Goal: Transaction & Acquisition: Obtain resource

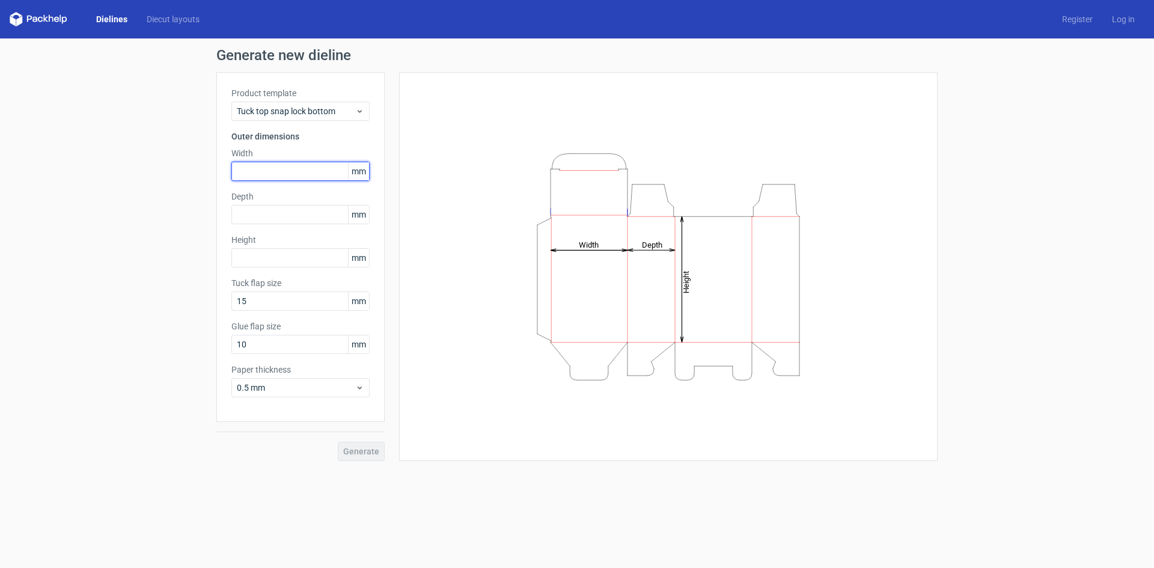
click at [259, 173] on input "text" at bounding box center [300, 171] width 138 height 19
type input "400"
click at [277, 171] on input "400" at bounding box center [300, 171] width 138 height 19
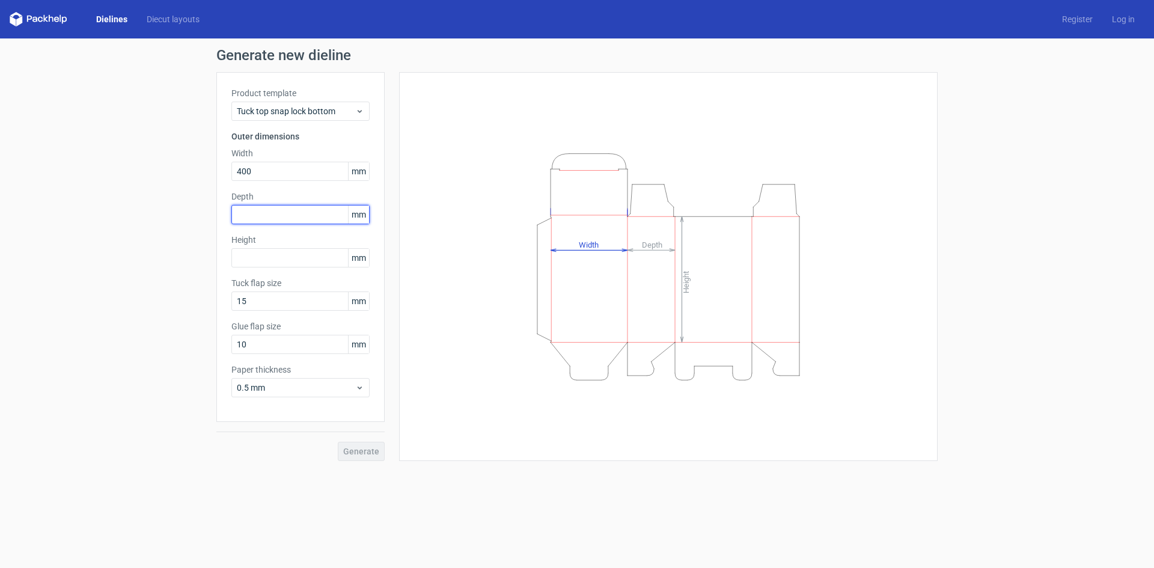
click at [282, 206] on input "text" at bounding box center [300, 214] width 138 height 19
type input "45"
type input "120"
click at [338, 442] on button "Generate" at bounding box center [361, 451] width 47 height 19
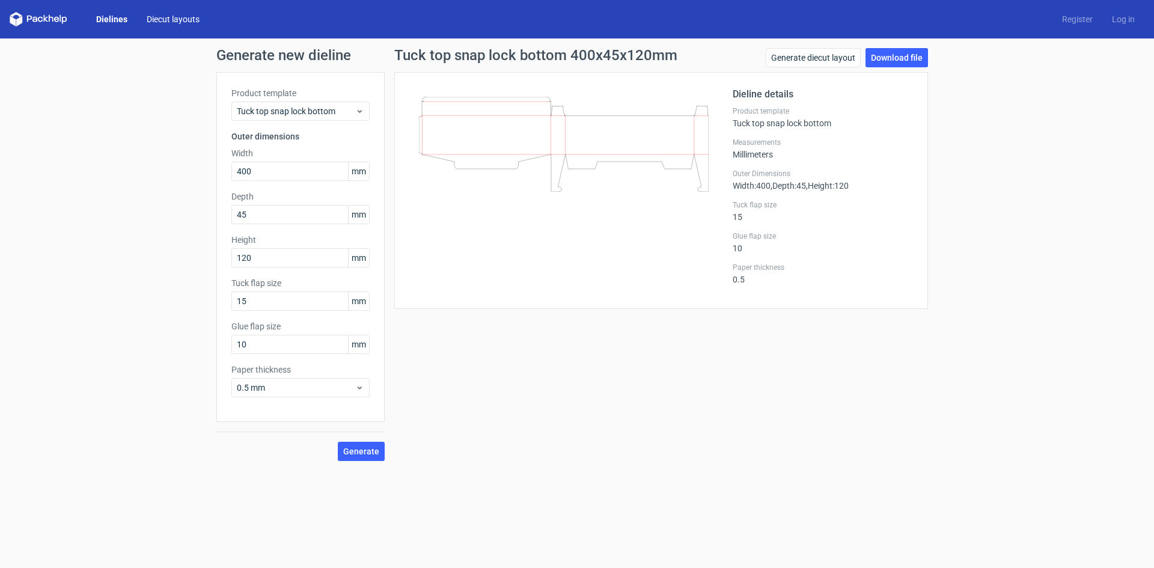
click at [167, 20] on link "Diecut layouts" at bounding box center [173, 19] width 72 height 12
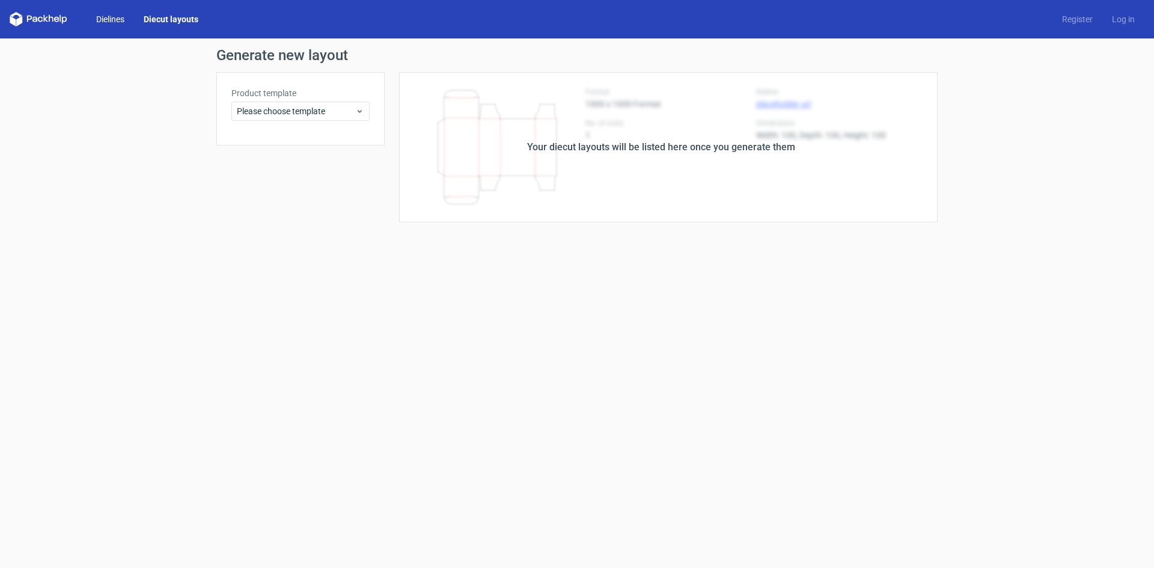
click at [121, 17] on link "Dielines" at bounding box center [111, 19] width 48 height 12
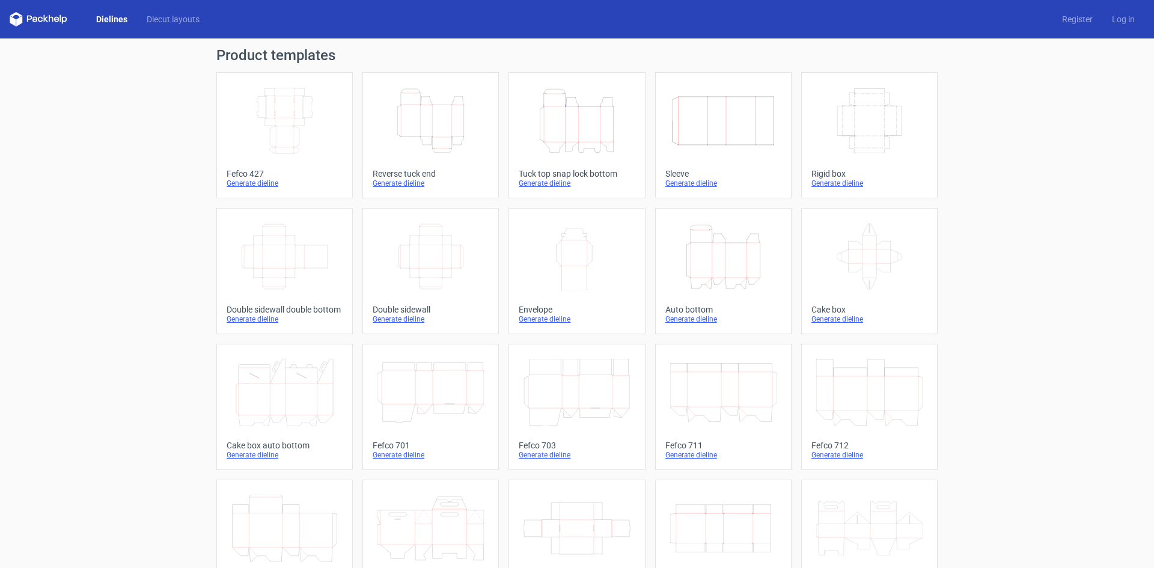
click at [438, 152] on icon "Height Depth Width" at bounding box center [431, 120] width 106 height 67
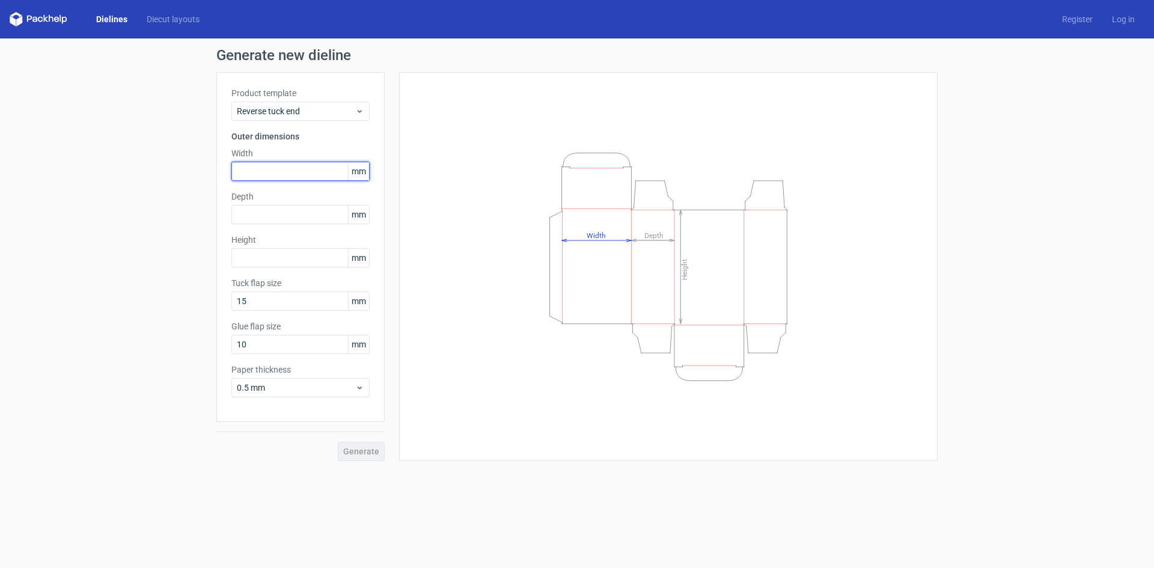
click at [273, 173] on input "text" at bounding box center [300, 171] width 138 height 19
type input "400"
type input "45"
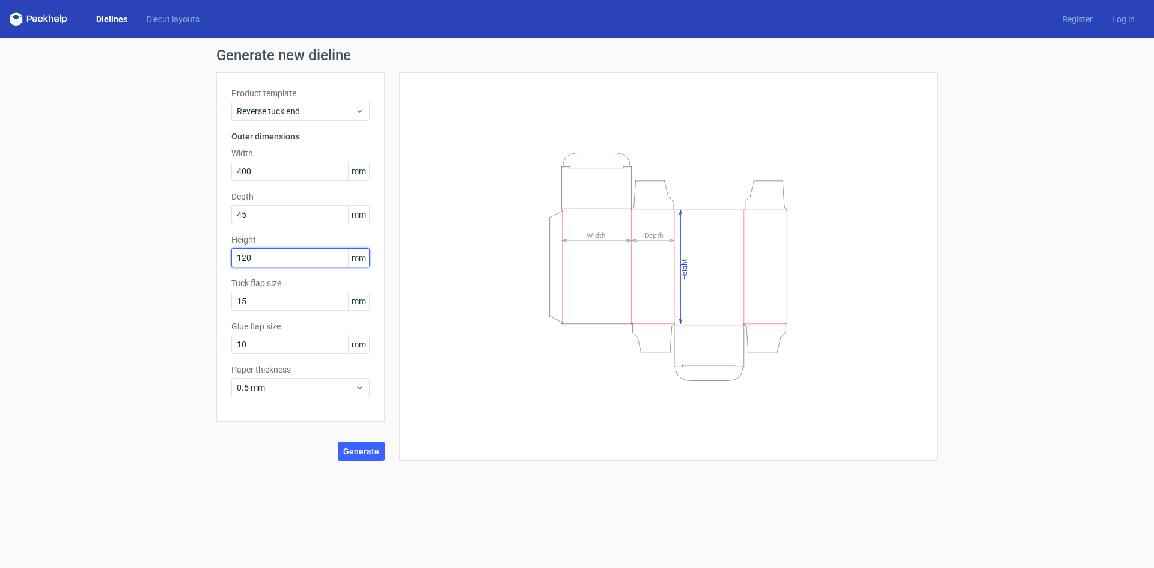
type input "120"
click at [365, 447] on span "Generate" at bounding box center [361, 451] width 36 height 8
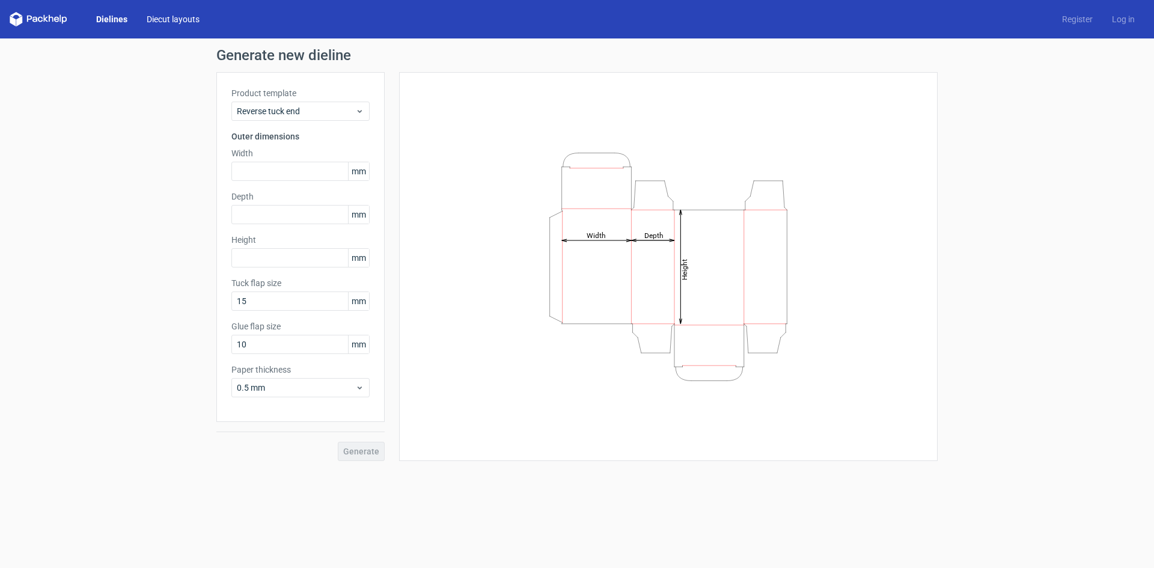
click at [180, 19] on link "Diecut layouts" at bounding box center [173, 19] width 72 height 12
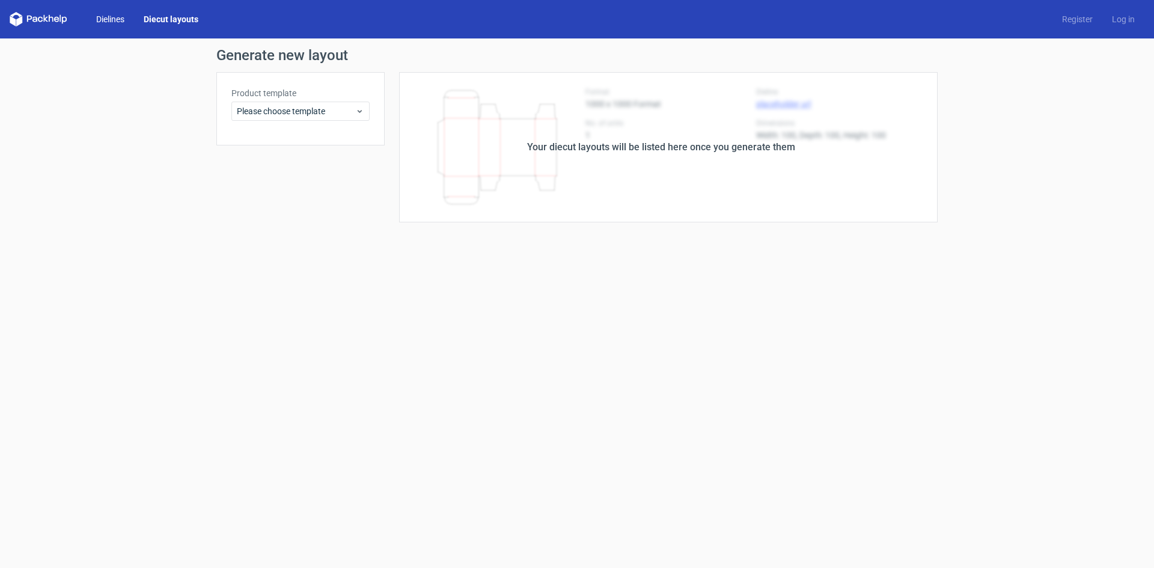
click at [100, 18] on link "Dielines" at bounding box center [111, 19] width 48 height 12
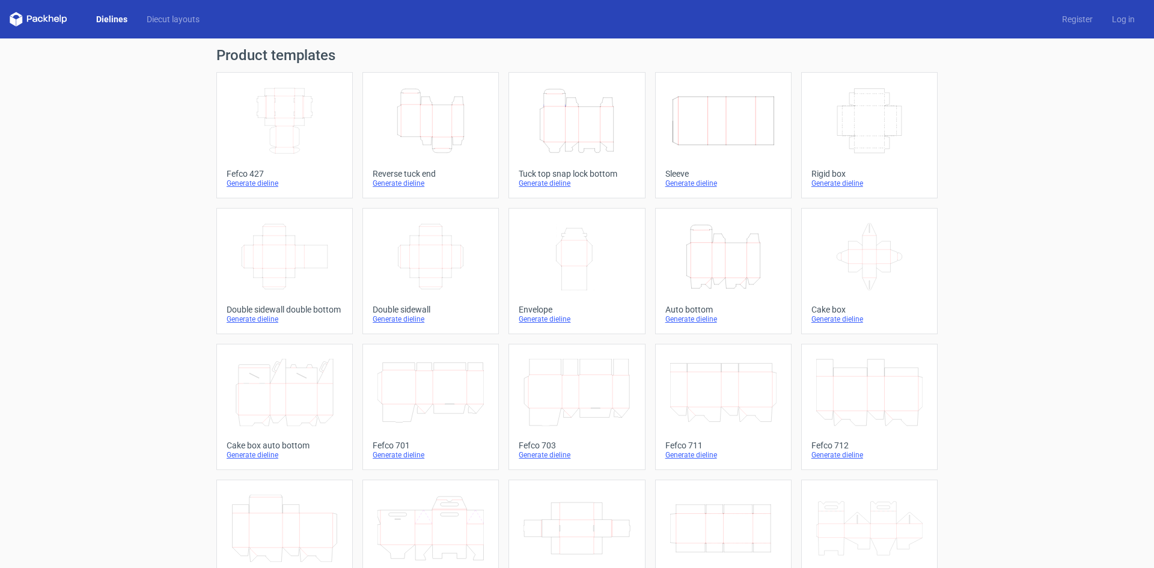
click at [464, 154] on icon "Height Depth Width" at bounding box center [431, 120] width 106 height 67
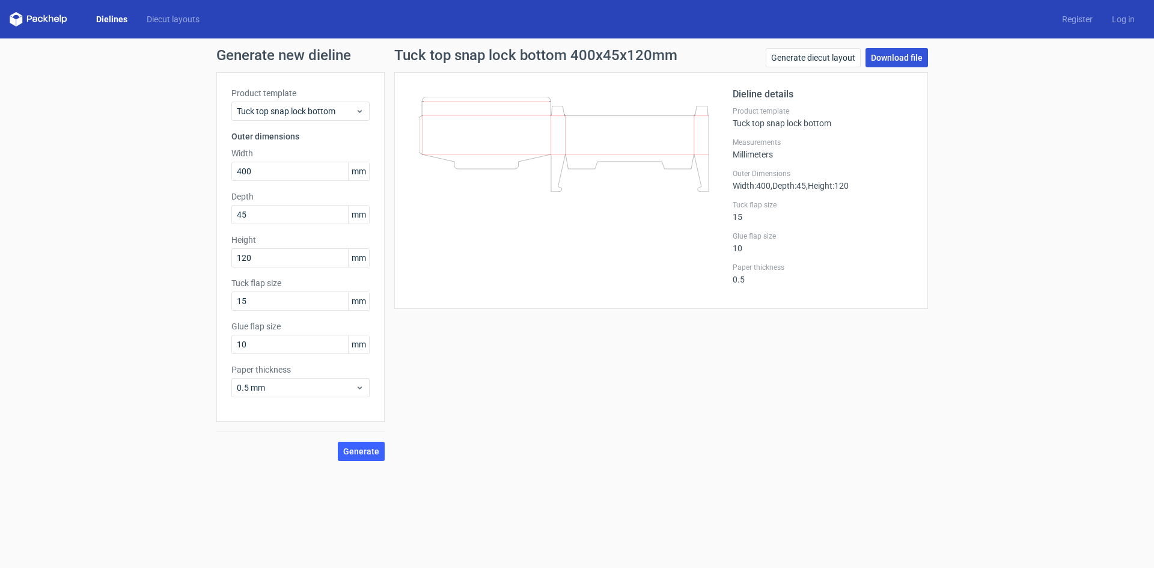
click at [902, 54] on link "Download file" at bounding box center [897, 57] width 63 height 19
